Goal: Information Seeking & Learning: Learn about a topic

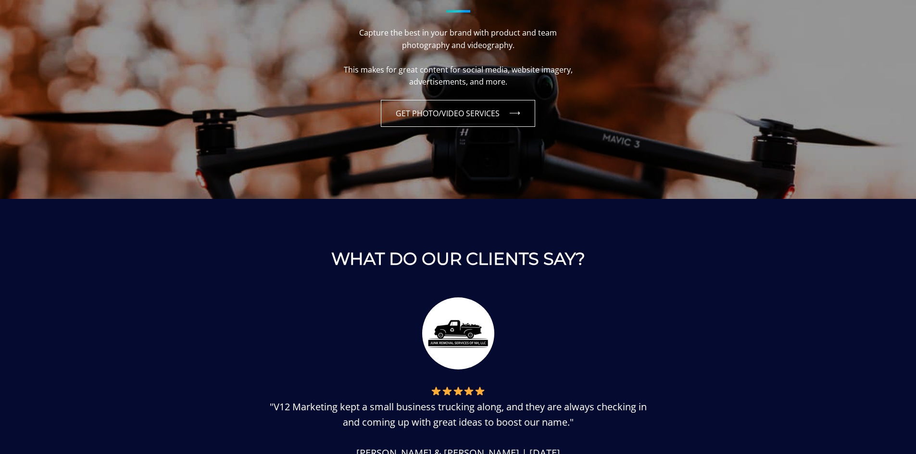
scroll to position [1106, 0]
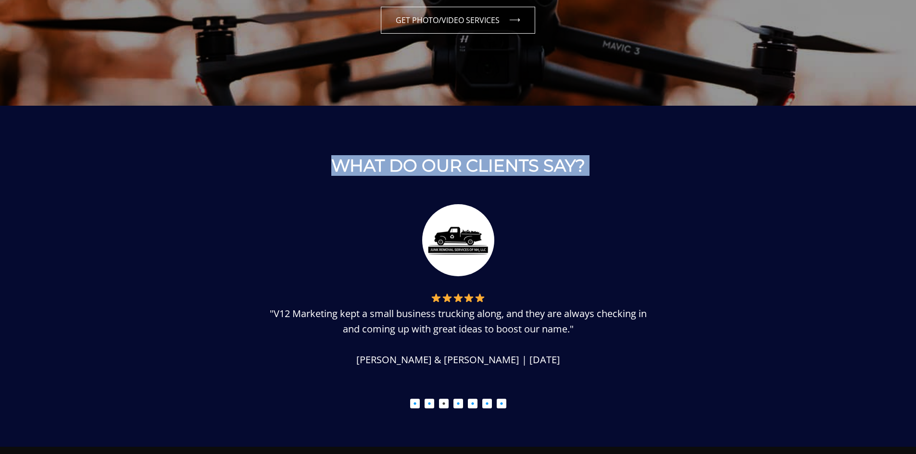
drag, startPoint x: 434, startPoint y: 215, endPoint x: 724, endPoint y: 330, distance: 311.4
click at [704, 337] on div "WHAT DO OUR CLIENTS SAY? "V12 Marketing is fantastic. From day one they have al…" at bounding box center [458, 282] width 625 height 253
click at [744, 327] on li ""V12 Marketing kept a small business trucking along, and they are always checki…" at bounding box center [458, 291] width 625 height 175
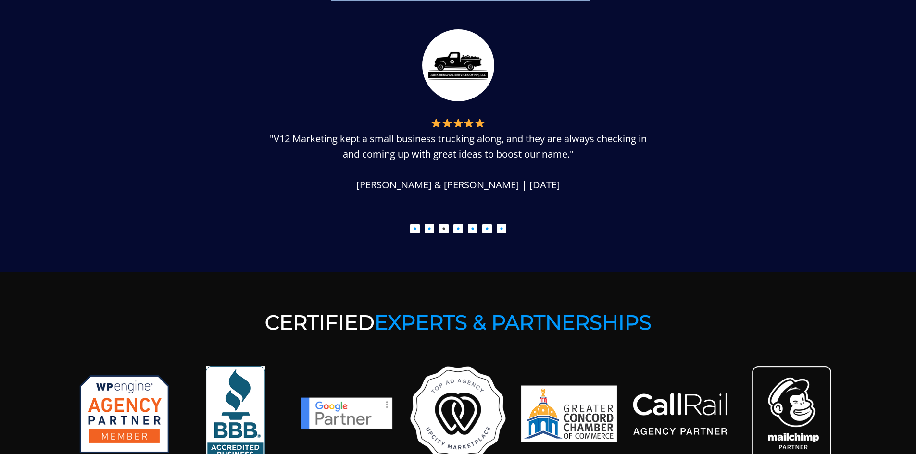
scroll to position [1346, 0]
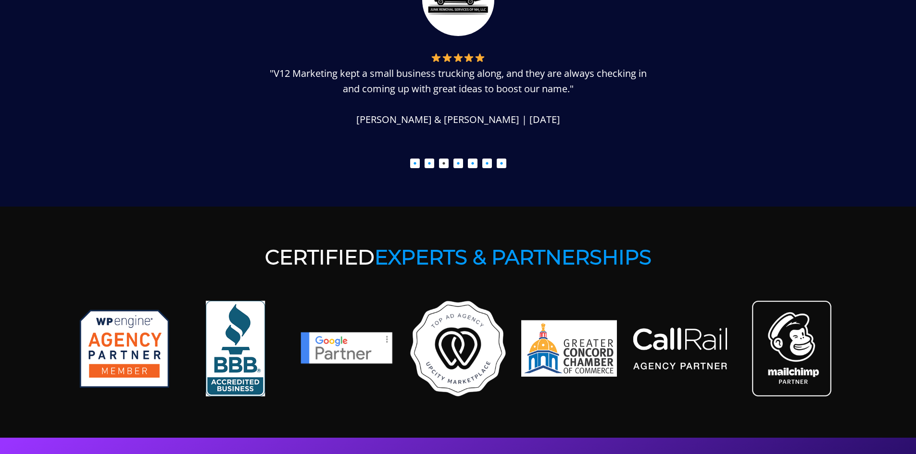
drag, startPoint x: 471, startPoint y: 164, endPoint x: 526, endPoint y: 199, distance: 65.2
click at [471, 165] on button "5" at bounding box center [473, 164] width 10 height 10
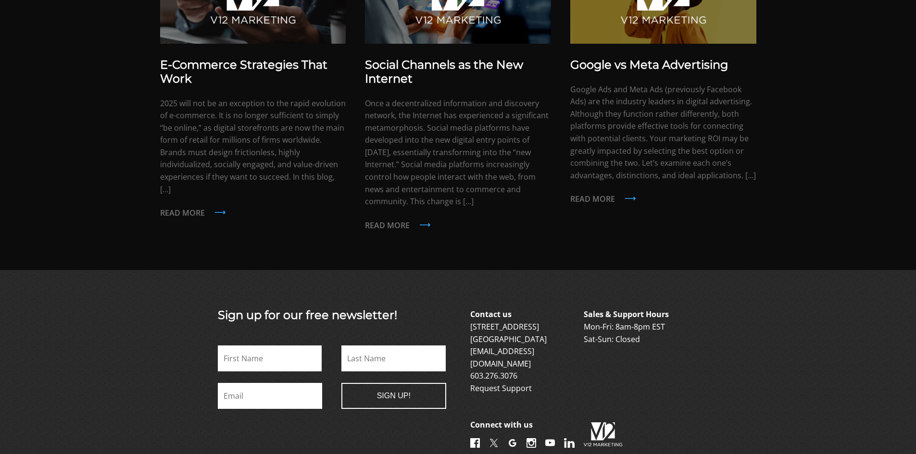
scroll to position [2291, 0]
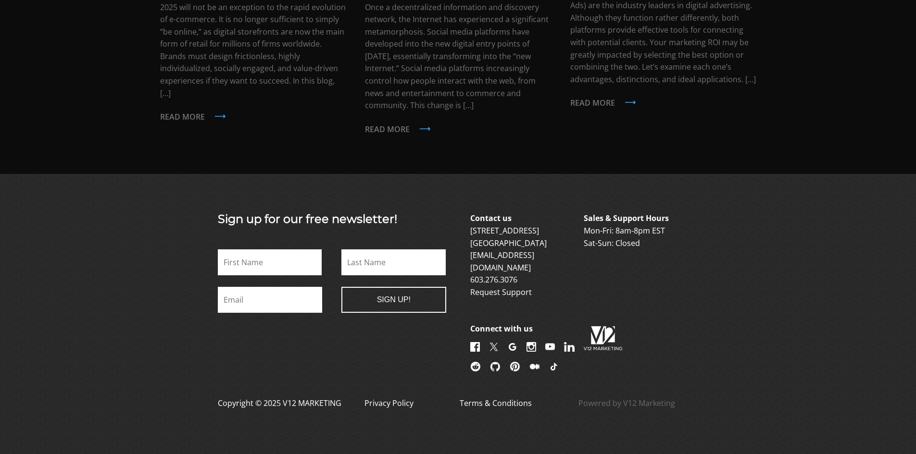
click at [368, 252] on input "Last" at bounding box center [393, 263] width 104 height 26
click at [280, 256] on input "First" at bounding box center [270, 263] width 104 height 26
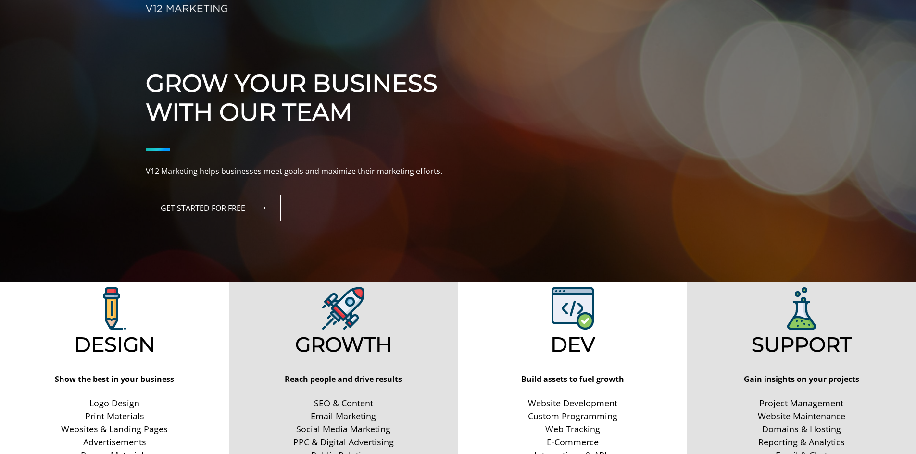
scroll to position [0, 0]
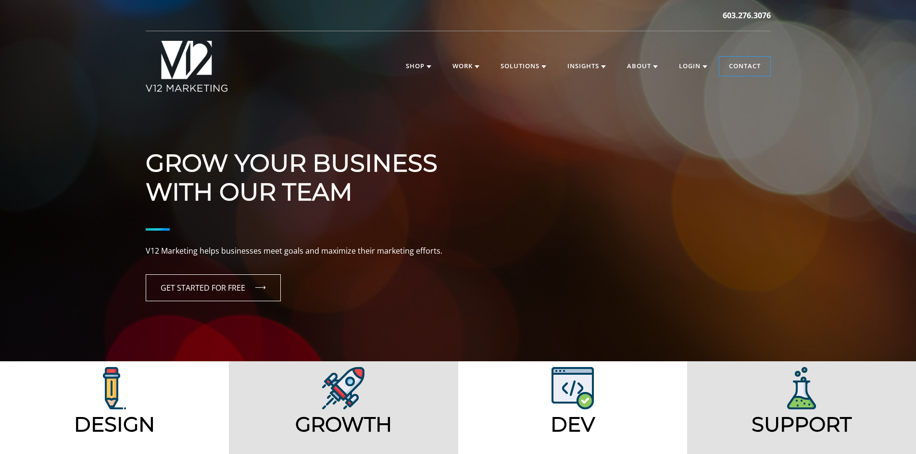
drag, startPoint x: 211, startPoint y: 138, endPoint x: 97, endPoint y: 106, distance: 118.1
click at [97, 106] on div "Grow Your Business With Our Team V12 Marketing helps businesses meet goals and …" at bounding box center [458, 181] width 916 height 362
click at [45, 114] on div "Grow Your Business With Our Team V12 Marketing helps businesses meet goals and …" at bounding box center [458, 181] width 916 height 362
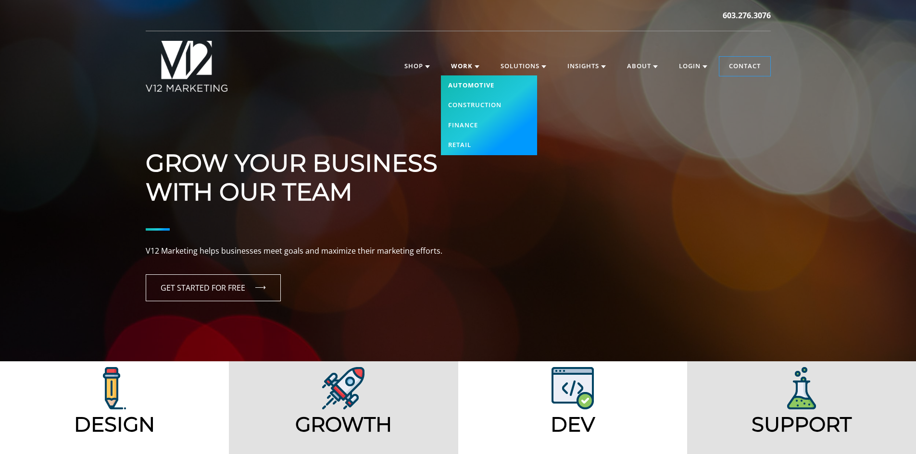
click at [476, 83] on link "Automotive" at bounding box center [489, 85] width 96 height 20
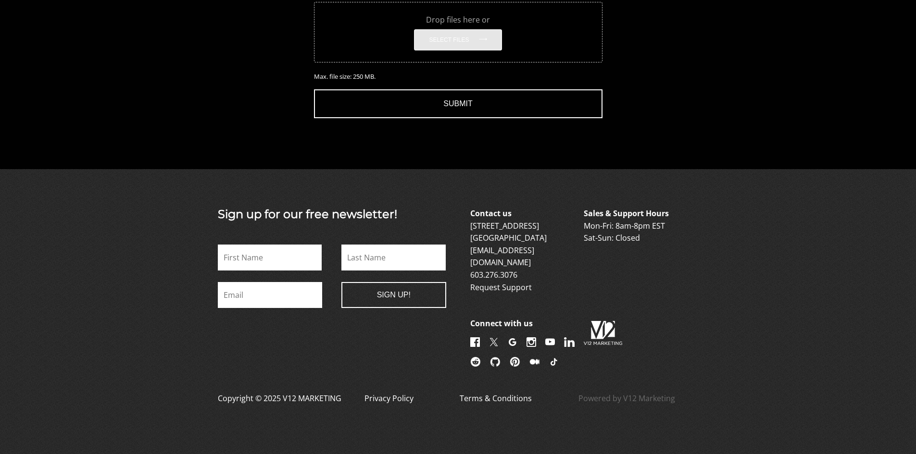
scroll to position [1122, 0]
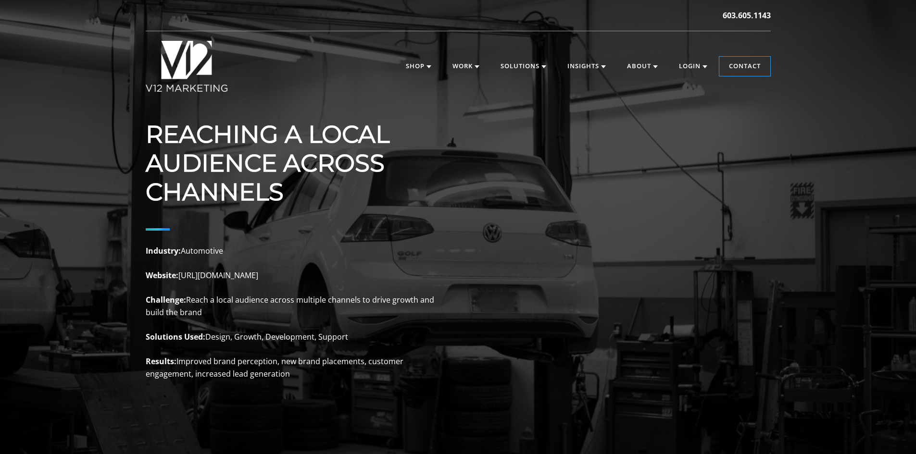
drag, startPoint x: 182, startPoint y: 274, endPoint x: 255, endPoint y: 279, distance: 73.8
drag, startPoint x: 212, startPoint y: 276, endPoint x: 269, endPoint y: 273, distance: 56.9
click at [269, 273] on p "Industry: Automotive Website: https://reflextuning.com Challenge: Reach a local…" at bounding box center [290, 313] width 288 height 136
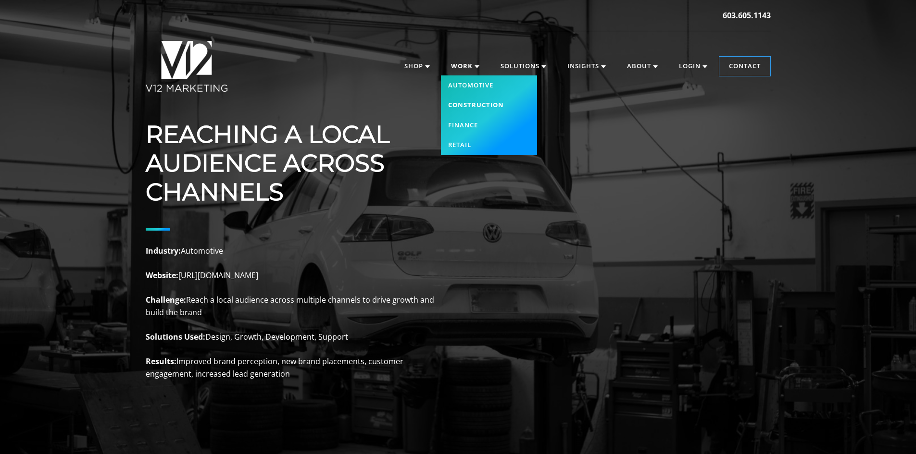
click at [476, 106] on link "Construction" at bounding box center [489, 105] width 96 height 20
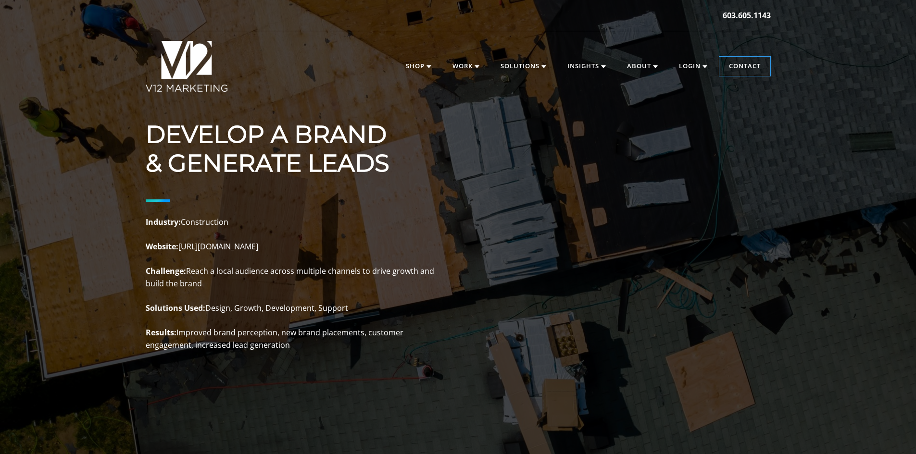
drag, startPoint x: 182, startPoint y: 247, endPoint x: 300, endPoint y: 247, distance: 117.8
click at [300, 247] on p "Industry: Construction Website: [URL][DOMAIN_NAME] Challenge: Reach a local aud…" at bounding box center [290, 284] width 288 height 136
click at [559, 223] on div "DEVELOP A BRAND & GENERATE LEADS Industry: Construction Website: [URL][DOMAIN_N…" at bounding box center [458, 236] width 625 height 232
